Goal: Task Accomplishment & Management: Use online tool/utility

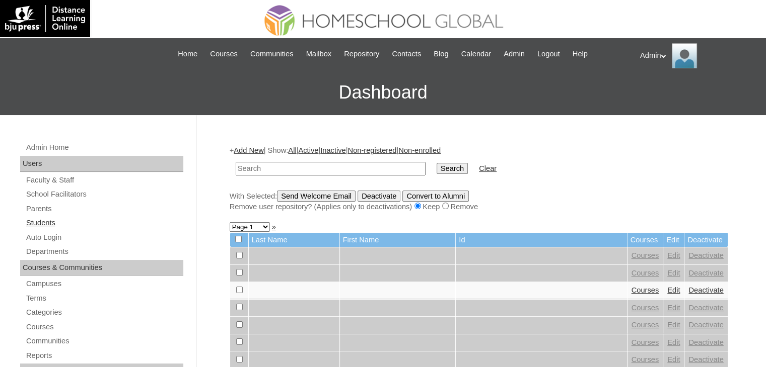
click at [33, 226] on link "Students" at bounding box center [104, 223] width 158 height 13
type input "[PERSON_NAME]"
click at [436, 167] on input "Search" at bounding box center [451, 168] width 31 height 11
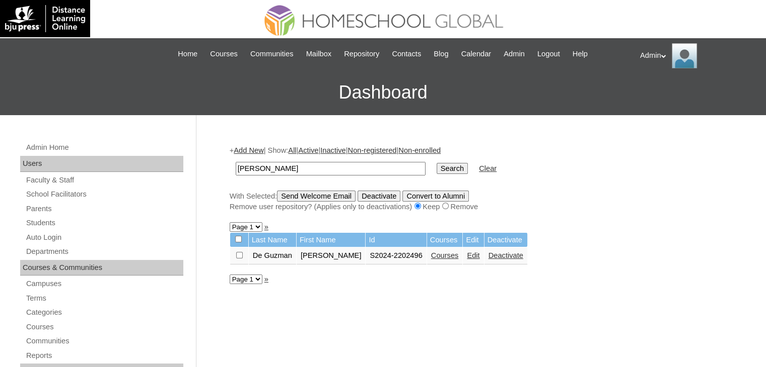
click at [467, 256] on link "Edit" at bounding box center [473, 256] width 13 height 8
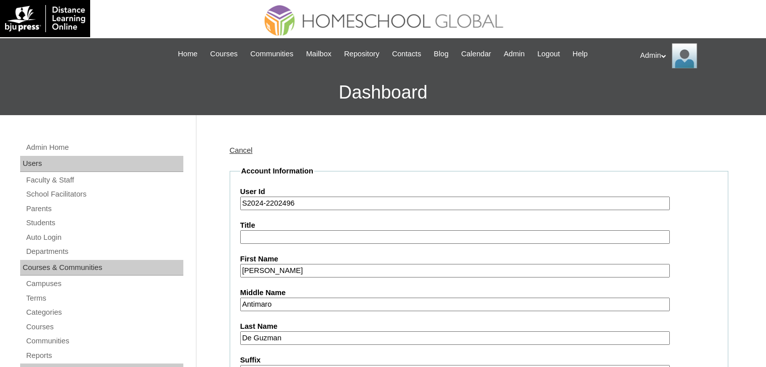
click at [261, 201] on input "S2024-2202496" at bounding box center [454, 204] width 429 height 14
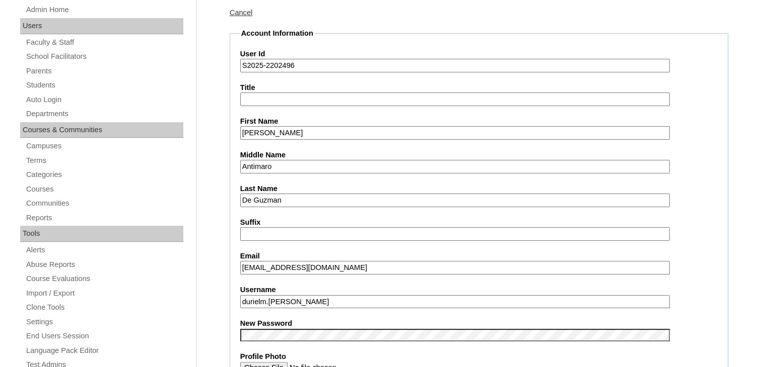
scroll to position [138, 0]
type input "S2025-2202496"
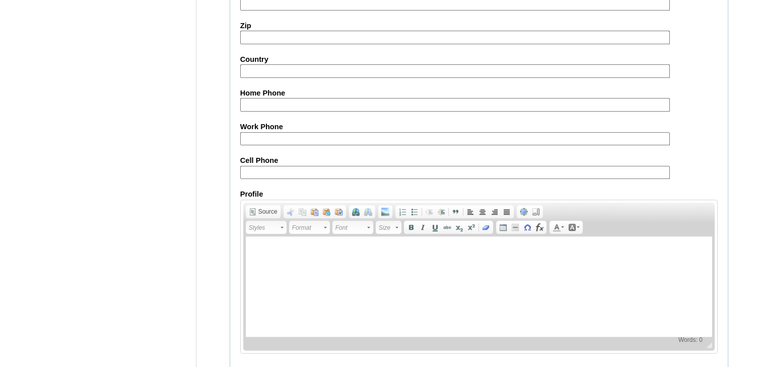
scroll to position [1156, 0]
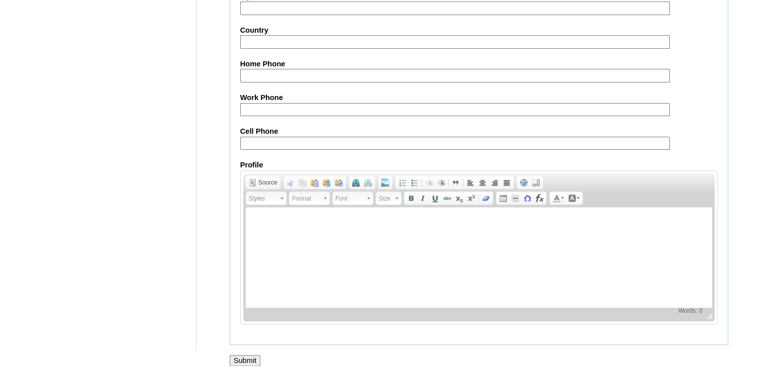
click at [257, 355] on input "Submit" at bounding box center [245, 360] width 31 height 11
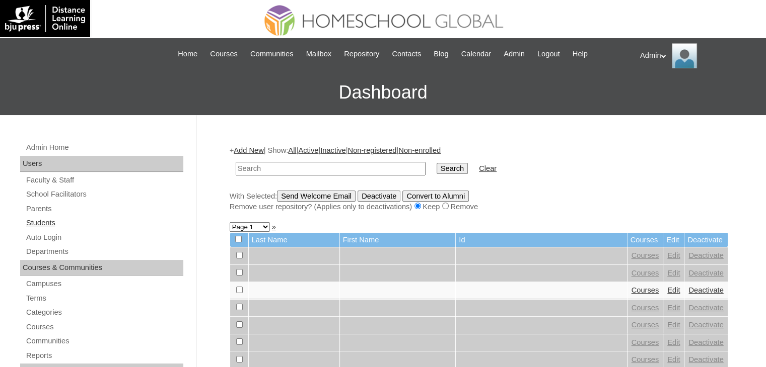
click at [49, 223] on link "Students" at bounding box center [104, 223] width 158 height 13
click at [42, 227] on link "Students" at bounding box center [104, 223] width 158 height 13
type input "Torno"
click at [436, 172] on input "Search" at bounding box center [451, 168] width 31 height 11
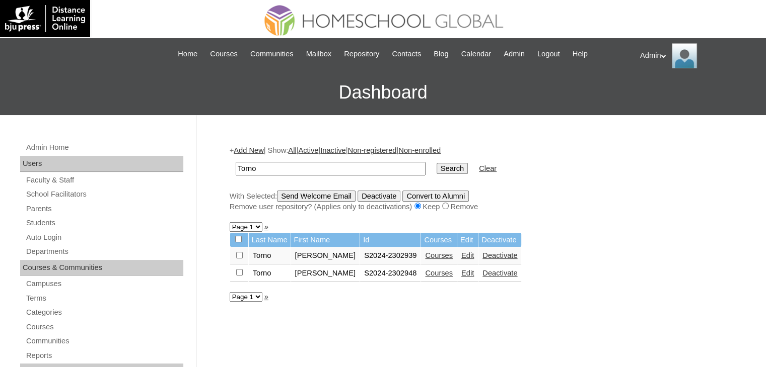
type input "Torno"
click at [432, 253] on link "Courses" at bounding box center [439, 256] width 28 height 8
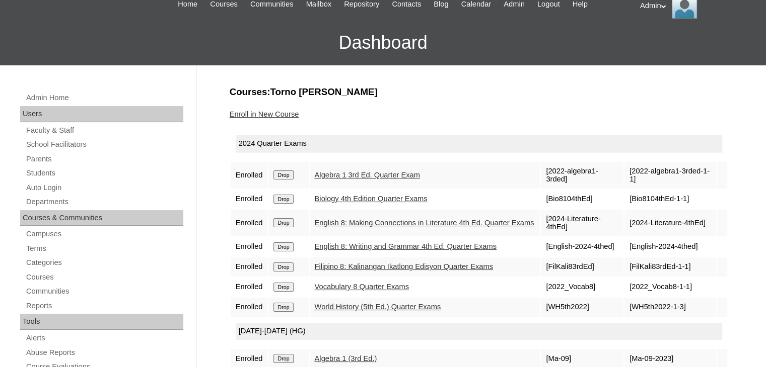
scroll to position [144, 0]
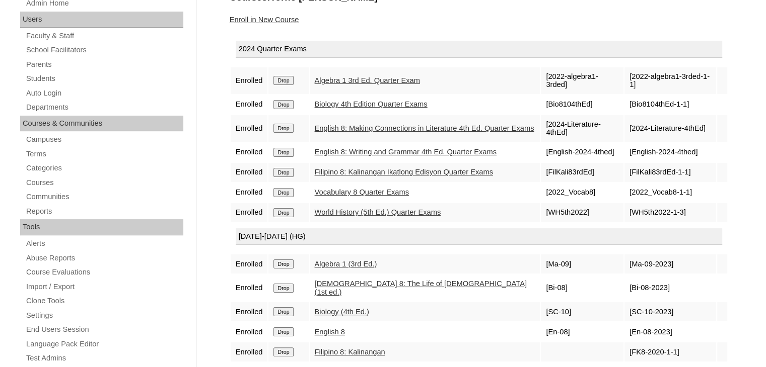
click at [331, 328] on link "English 8" at bounding box center [330, 332] width 30 height 8
click at [365, 37] on td "2024 Quarter Exams" at bounding box center [479, 51] width 496 height 31
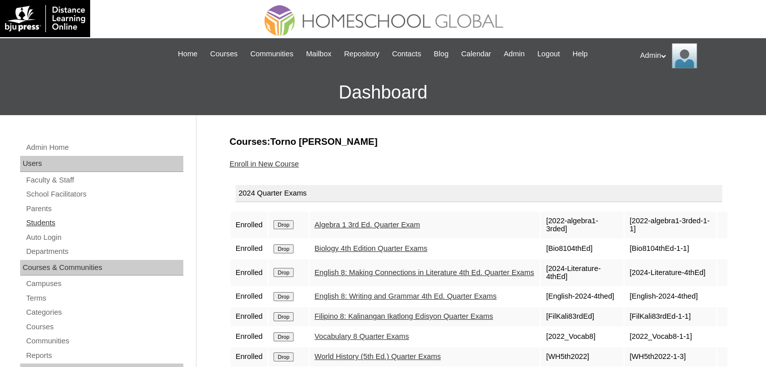
click at [45, 219] on link "Students" at bounding box center [104, 223] width 158 height 13
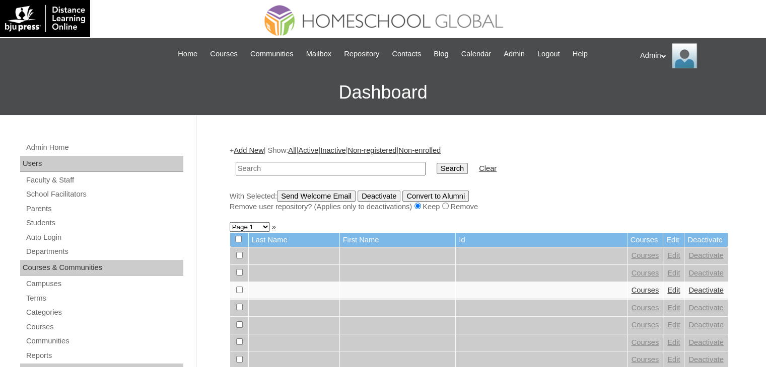
type input "T"
type input "[PERSON_NAME]"
click at [436, 171] on input "Search" at bounding box center [451, 168] width 31 height 11
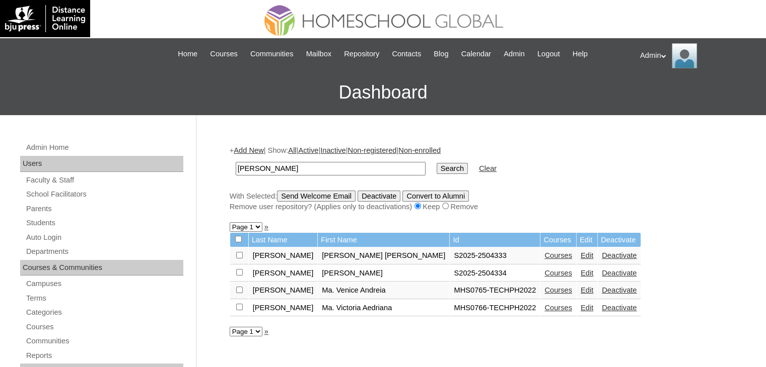
click at [33, 237] on link "Auto Login" at bounding box center [104, 238] width 158 height 13
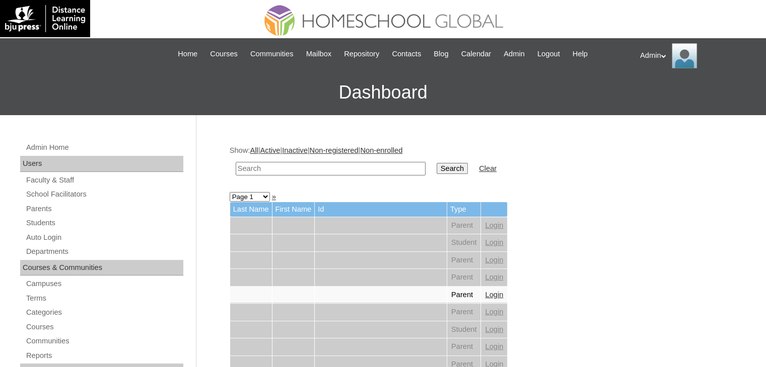
drag, startPoint x: 0, startPoint y: 0, endPoint x: 281, endPoint y: 172, distance: 329.6
click at [281, 172] on input "text" at bounding box center [331, 169] width 190 height 14
type input "Ubaldo"
click at [436, 168] on input "Search" at bounding box center [451, 168] width 31 height 11
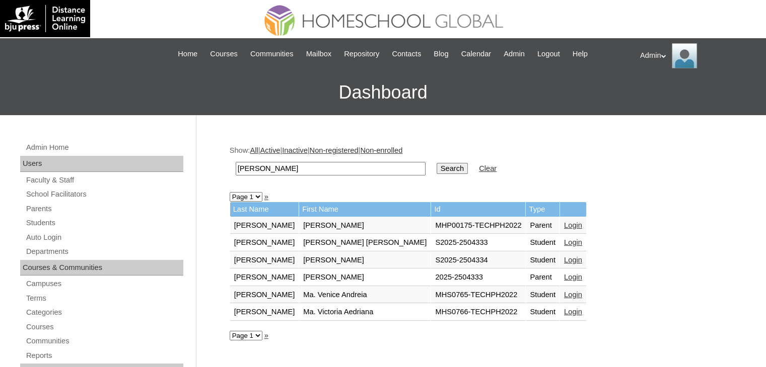
click at [564, 244] on link "Login" at bounding box center [573, 243] width 18 height 8
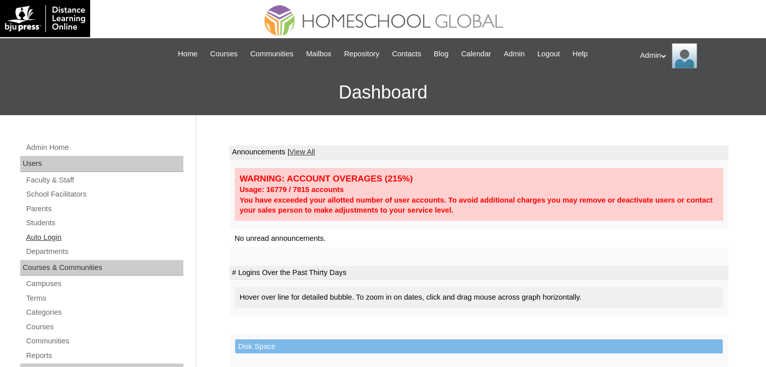
click at [56, 238] on link "Auto Login" at bounding box center [104, 238] width 158 height 13
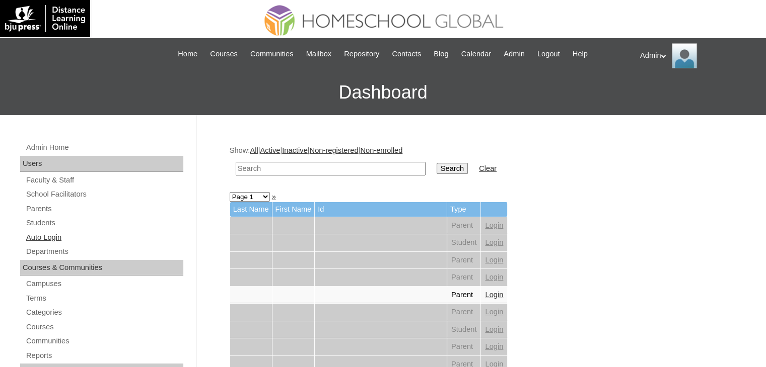
click at [41, 237] on link "Auto Login" at bounding box center [104, 238] width 158 height 13
click at [277, 166] on input "text" at bounding box center [331, 169] width 190 height 14
type input "u"
drag, startPoint x: 0, startPoint y: 0, endPoint x: 277, endPoint y: 166, distance: 322.8
click at [277, 166] on input "text" at bounding box center [331, 169] width 190 height 14
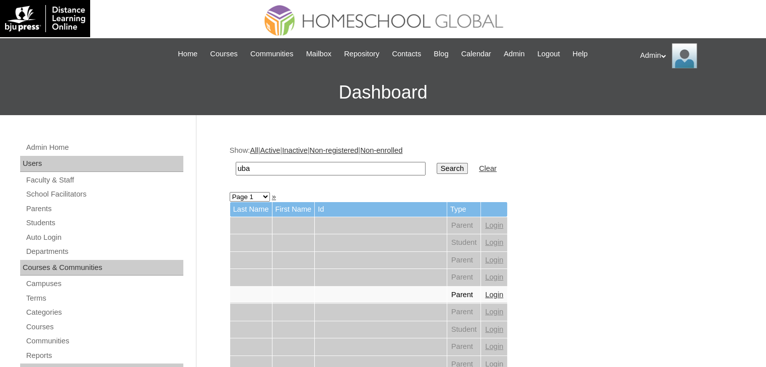
type input "Ubaldo"
click at [436, 168] on input "Search" at bounding box center [451, 168] width 31 height 11
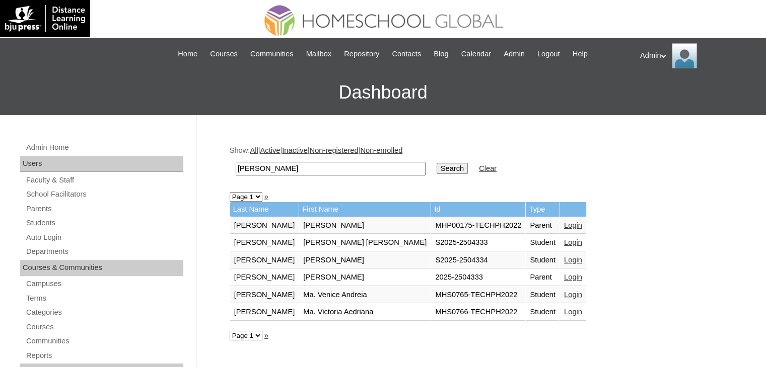
click at [564, 275] on link "Login" at bounding box center [573, 277] width 18 height 8
